Goal: Check status: Check status

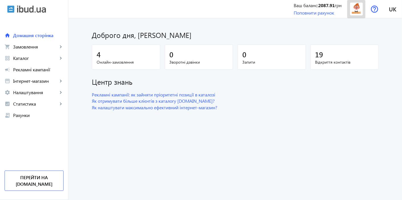
click at [357, 8] on img at bounding box center [357, 9] width 13 height 13
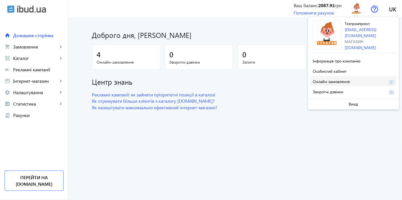
click at [356, 77] on span at bounding box center [354, 81] width 86 height 14
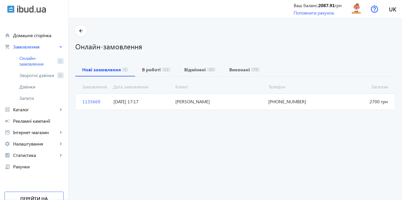
click at [90, 102] on span "1135669" at bounding box center [95, 101] width 31 height 6
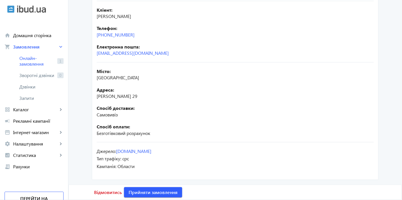
scroll to position [16, 0]
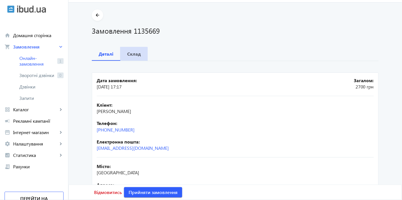
click at [129, 57] on span "Склад" at bounding box center [134, 54] width 14 height 14
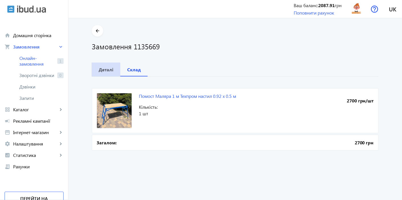
click at [99, 70] on b "Деталі" at bounding box center [106, 69] width 15 height 5
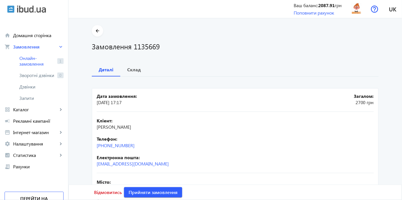
drag, startPoint x: 93, startPoint y: 126, endPoint x: 179, endPoint y: 130, distance: 86.6
click at [179, 130] on mat-card "Дата замовлення: [DATE] 17:17 Загалом: 2700 грн Кліент: [PERSON_NAME] Телефон: …" at bounding box center [235, 189] width 287 height 203
copy span "[PERSON_NAME]"
drag, startPoint x: 148, startPoint y: 145, endPoint x: 104, endPoint y: 147, distance: 44.0
click at [104, 147] on div "Телефон: [PHONE_NUMBER]" at bounding box center [235, 142] width 277 height 13
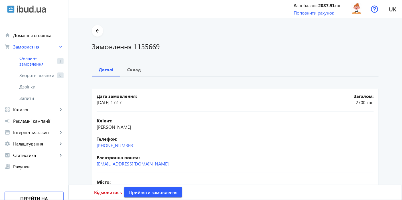
copy link "066)[PHONE_NUMBER]"
drag, startPoint x: 161, startPoint y: 164, endPoint x: 92, endPoint y: 160, distance: 69.5
click at [92, 160] on mat-card "Дата замовлення: [DATE] 17:17 Загалом: 2700 грн Кліент: [PERSON_NAME] Телефон: …" at bounding box center [235, 189] width 287 height 203
copy div "Електронна пошта: [EMAIL_ADDRESS][DOMAIN_NAME]"
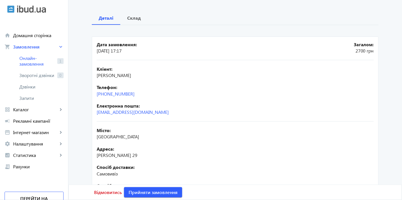
scroll to position [95, 0]
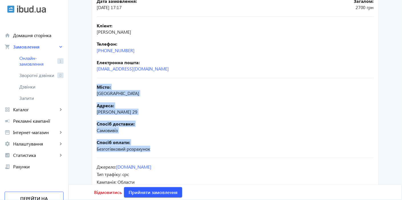
drag, startPoint x: 94, startPoint y: 86, endPoint x: 155, endPoint y: 152, distance: 89.9
click at [155, 152] on mat-card "Дата замовлення: [DATE] 17:17 Загалом: 2700 грн Кліент: [PERSON_NAME] Телефон: …" at bounding box center [235, 94] width 287 height 203
copy div "Місто: Киев [GEOGRAPHIC_DATA]: [PERSON_NAME] 29 Спосіб доставки: Самовивіз Спос…"
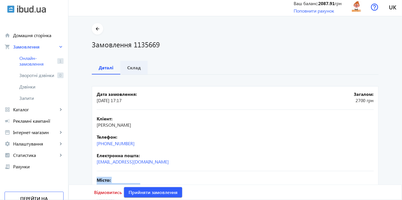
scroll to position [0, 0]
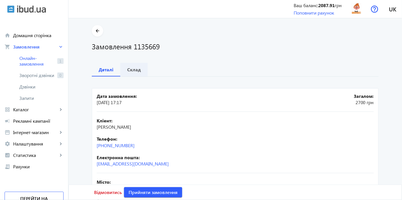
click at [137, 70] on b "Склад" at bounding box center [134, 69] width 14 height 5
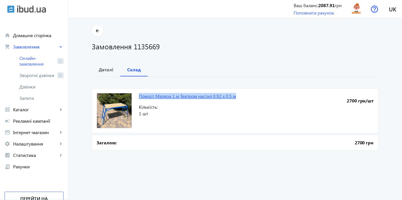
drag, startPoint x: 134, startPoint y: 96, endPoint x: 236, endPoint y: 96, distance: 101.9
click at [236, 96] on mat-card "Помост Маляра 1 м Техпром настил 0.92 х 0.5 м 2700 грн/шт Кількість: 1 шт" at bounding box center [235, 110] width 287 height 45
copy link "Помост Маляра 1 м Техпром настил 0.92 х 0.5 м"
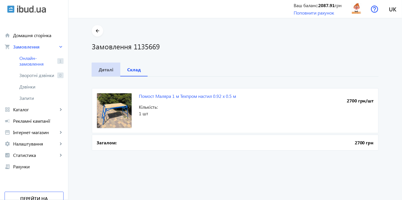
click at [108, 71] on b "Деталі" at bounding box center [106, 69] width 15 height 5
